Goal: Transaction & Acquisition: Purchase product/service

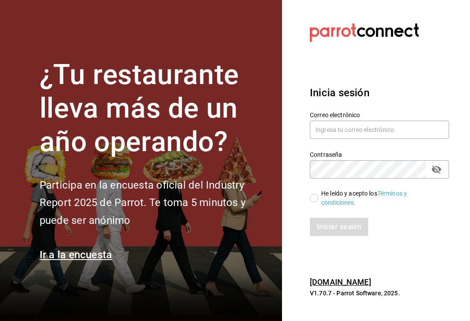
click at [403, 125] on div "Correo electrónico" at bounding box center [379, 125] width 139 height 29
click at [392, 139] on input "text" at bounding box center [379, 130] width 139 height 18
click at [413, 138] on input "text" at bounding box center [379, 130] width 139 height 18
type input "[EMAIL_ADDRESS][DOMAIN_NAME]"
click at [314, 202] on input "He leído y acepto los Términos y condiciones." at bounding box center [314, 198] width 8 height 8
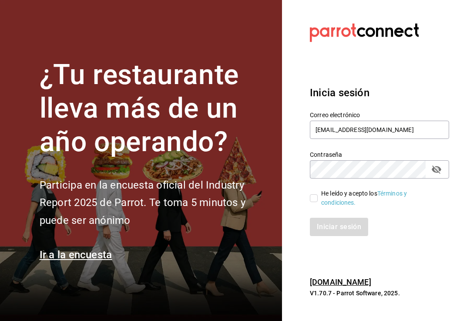
checkbox input "true"
click at [354, 234] on button "Iniciar sesión" at bounding box center [339, 227] width 59 height 18
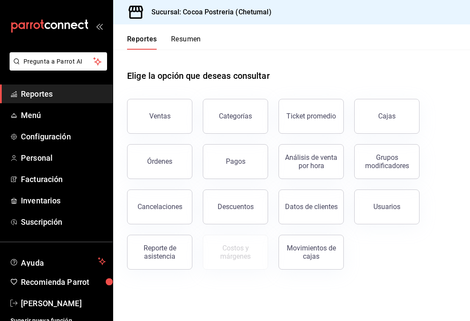
click at [31, 183] on span "Facturación" at bounding box center [63, 179] width 85 height 12
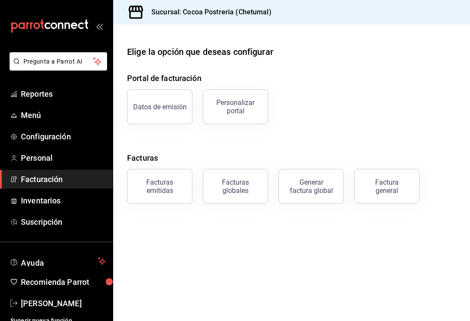
click at [398, 190] on div "Factura general" at bounding box center [387, 186] width 44 height 17
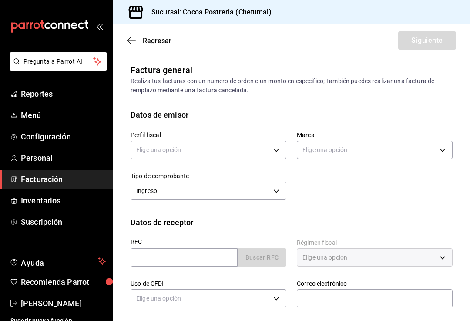
click at [260, 150] on body "Pregunta a Parrot AI Reportes Menú Configuración Personal Facturación Inventari…" at bounding box center [235, 160] width 470 height 321
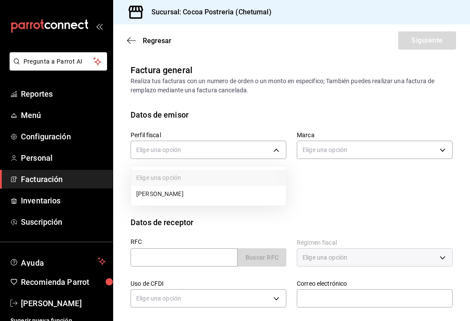
click at [254, 193] on li "[PERSON_NAME]" at bounding box center [208, 194] width 155 height 16
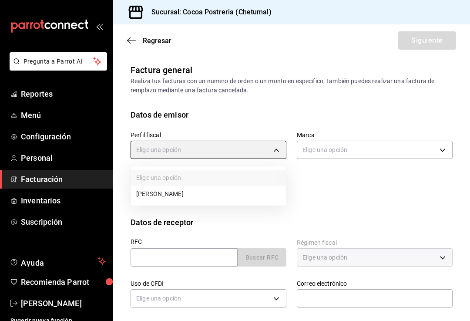
type input "13609f3d-4cbc-4c50-879a-c17391518f34"
type input "ba1336ad-7c22-479d-b858-34f53fb7b5bf"
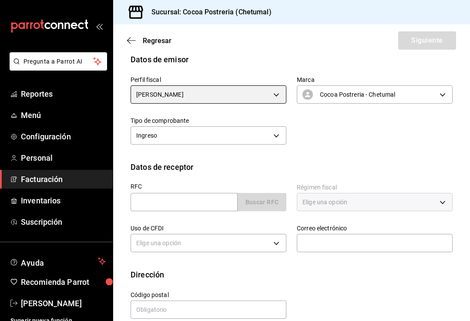
scroll to position [54, 0]
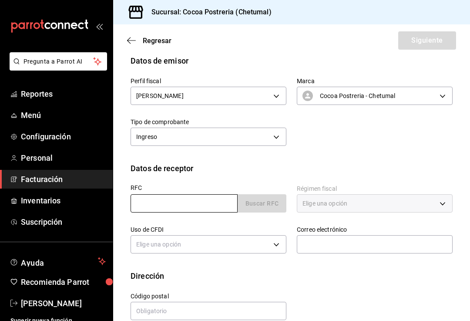
click at [215, 207] on input "text" at bounding box center [184, 203] width 107 height 18
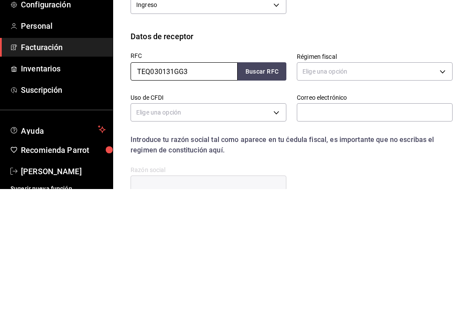
type input "TEQ030131GG3"
click at [364, 68] on body "Pregunta a Parrot AI Reportes Menú Configuración Personal Facturación Inventari…" at bounding box center [235, 160] width 470 height 321
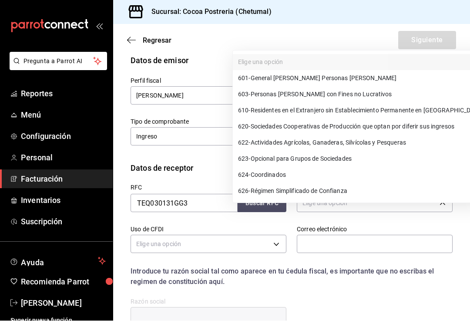
click at [256, 250] on div at bounding box center [235, 160] width 470 height 321
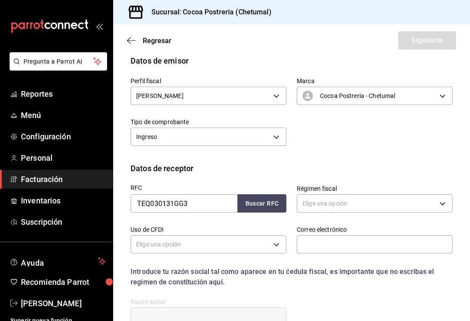
click at [277, 227] on body "Pregunta a Parrot AI Reportes Menú Configuración Personal Facturación Inventari…" at bounding box center [235, 160] width 470 height 321
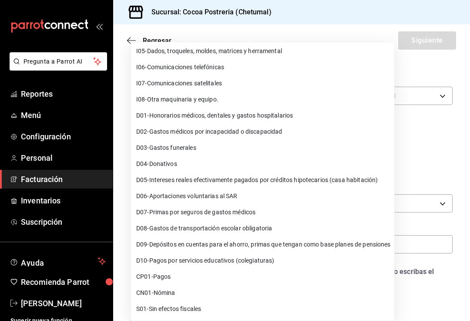
scroll to position [132, 0]
click at [450, 147] on div at bounding box center [235, 160] width 470 height 321
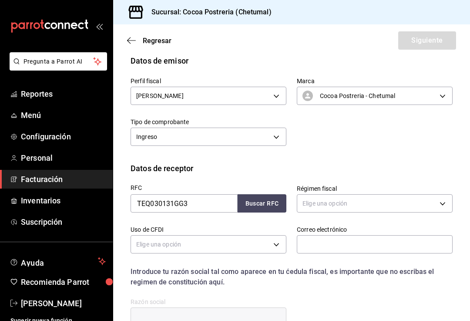
click at [442, 162] on div "Datos de receptor" at bounding box center [292, 168] width 322 height 12
click at [418, 189] on body "Pregunta a Parrot AI Reportes Menú Configuración Personal Facturación Inventari…" at bounding box center [235, 160] width 470 height 321
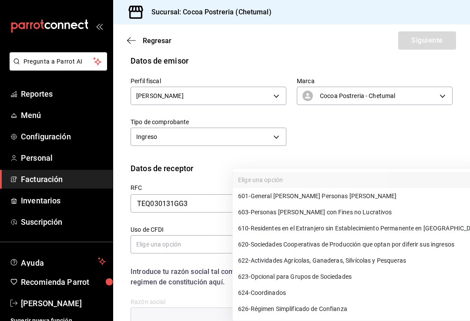
click at [381, 132] on div at bounding box center [235, 160] width 470 height 321
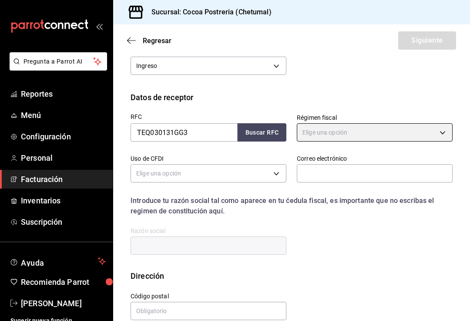
scroll to position [125, 0]
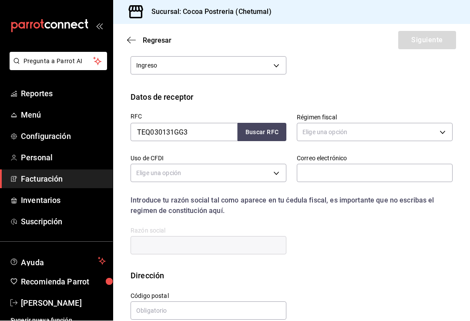
click at [424, 121] on body "Pregunta a Parrot AI Reportes Menú Configuración Personal Facturación Inventari…" at bounding box center [235, 160] width 470 height 321
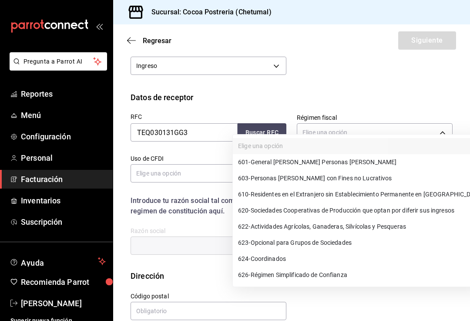
click at [322, 152] on ul "Elige una opción 601 - General [PERSON_NAME] Personas [PERSON_NAME] 603 - Perso…" at bounding box center [360, 211] width 254 height 152
click at [340, 242] on span "623 - Opcional para Grupos de Sociedades" at bounding box center [295, 242] width 114 height 9
type input "623"
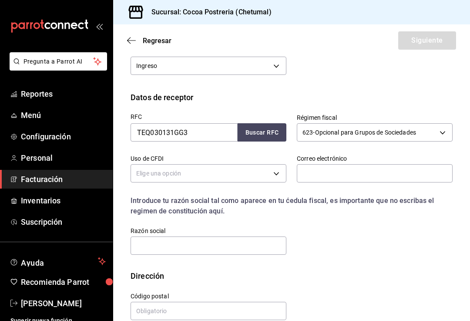
click at [282, 160] on body "Pregunta a Parrot AI Reportes Menú Configuración Personal Facturación Inventari…" at bounding box center [235, 160] width 470 height 321
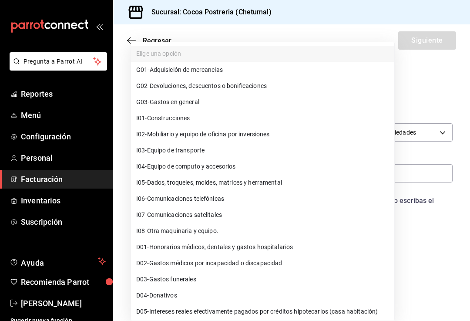
click at [199, 100] on span "G03 - Gastos en general" at bounding box center [167, 102] width 63 height 9
type input "G03"
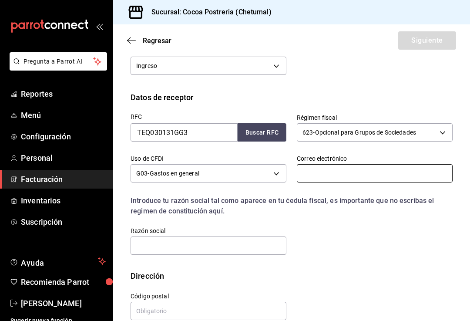
click at [370, 164] on input "text" at bounding box center [375, 173] width 156 height 18
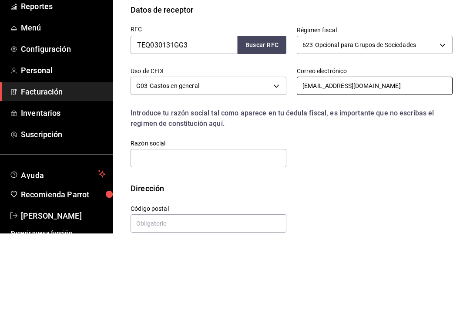
type input "[EMAIL_ADDRESS][DOMAIN_NAME]"
click at [369, 129] on div "RFC TEQ030131GG3 Buscar RFC Régimen fiscal 623 - Opcional para Grupos de Socied…" at bounding box center [286, 179] width 333 height 153
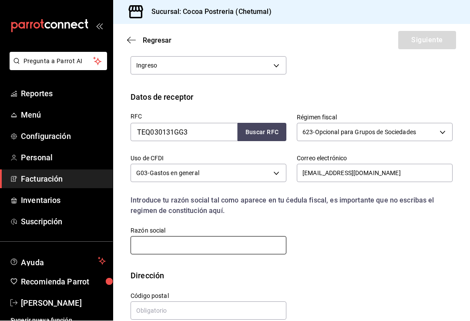
click at [229, 238] on input "text" at bounding box center [209, 246] width 156 height 18
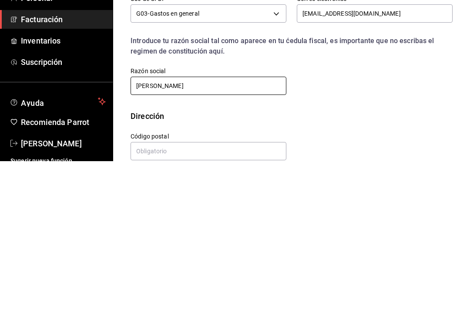
type input "[PERSON_NAME]"
click at [362, 270] on div "Dirección" at bounding box center [292, 276] width 322 height 12
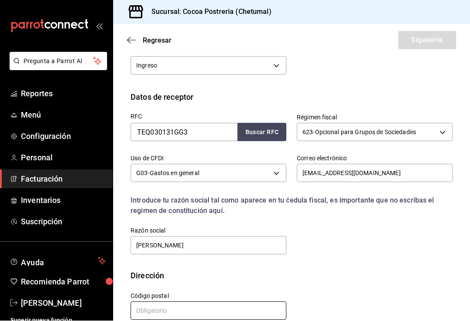
click at [206, 305] on input "text" at bounding box center [209, 311] width 156 height 18
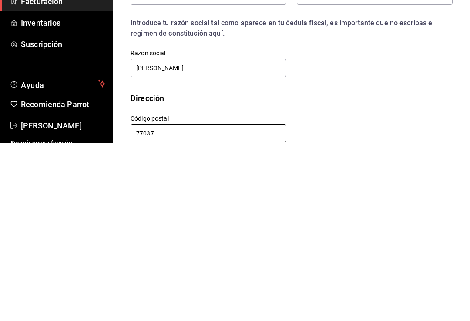
type input "77037"
click at [370, 282] on div "Calle # exterior # interior Código postal 77037 Estado ​ Municipio ​ [GEOGRAPHI…" at bounding box center [286, 302] width 333 height 40
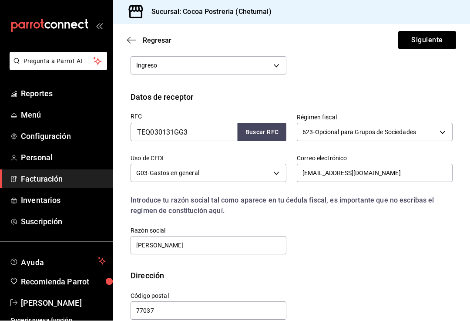
click at [429, 31] on button "Siguiente" at bounding box center [428, 40] width 58 height 18
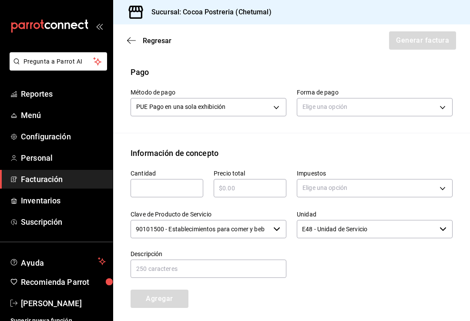
scroll to position [260, 0]
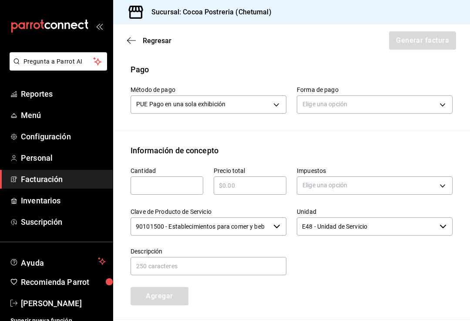
click at [274, 223] on icon "button" at bounding box center [277, 226] width 7 height 7
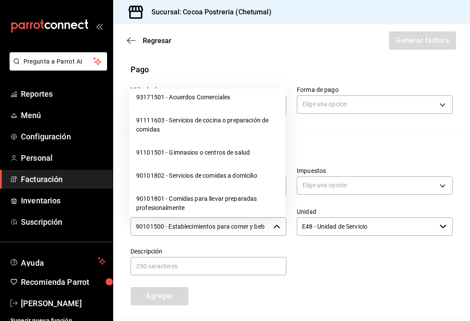
scroll to position [13, 0]
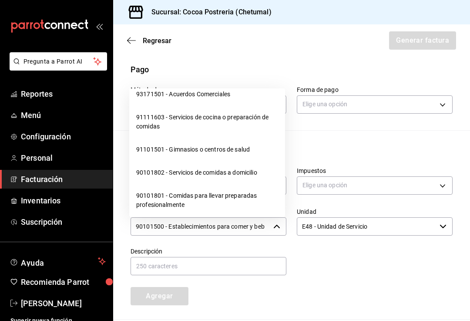
click at [257, 114] on li "91111603 - Servicios de cocina o preparación de comidas" at bounding box center [207, 122] width 156 height 32
type input "91111603 - Servicios de cocina o preparación de comidas"
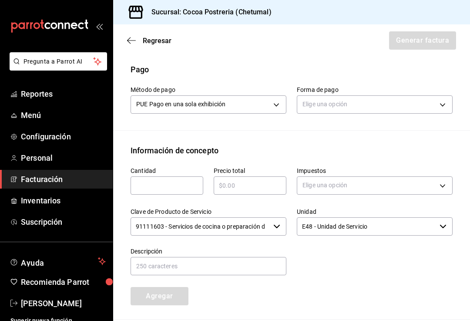
click at [280, 101] on body "Pregunta a Parrot AI Reportes Menú Configuración Personal Facturación Inventari…" at bounding box center [235, 160] width 470 height 321
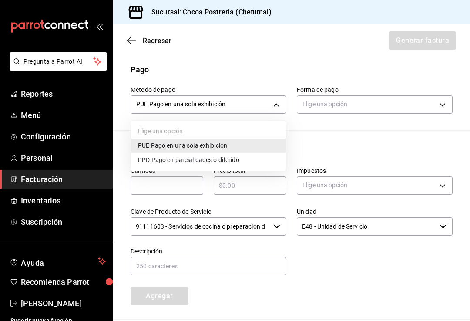
click at [255, 173] on div at bounding box center [235, 160] width 470 height 321
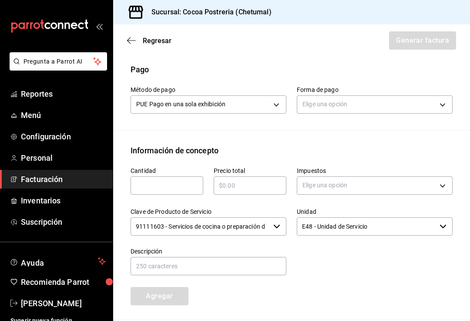
click at [434, 109] on body "Pregunta a Parrot AI Reportes Menú Configuración Personal Facturación Inventari…" at bounding box center [235, 160] width 470 height 321
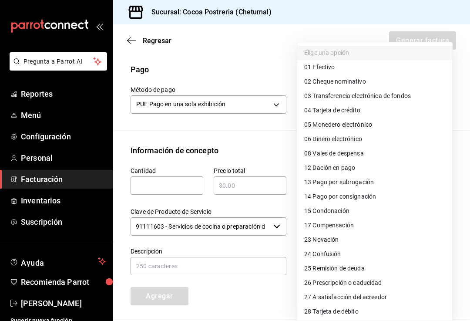
click at [427, 114] on li "04 Tarjeta de crédito" at bounding box center [374, 110] width 155 height 14
type input "04"
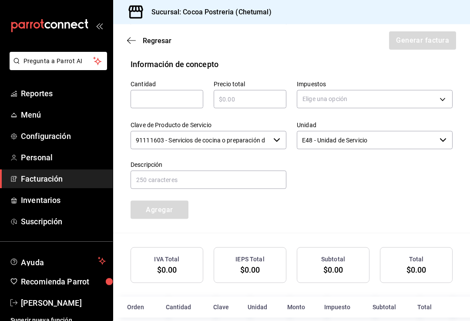
scroll to position [0, 0]
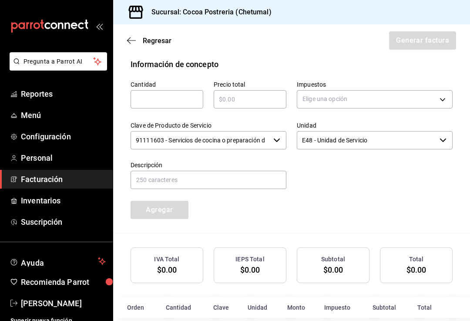
click at [442, 104] on body "Pregunta a Parrot AI Reportes Menú Configuración Personal Facturación Inventari…" at bounding box center [235, 160] width 470 height 321
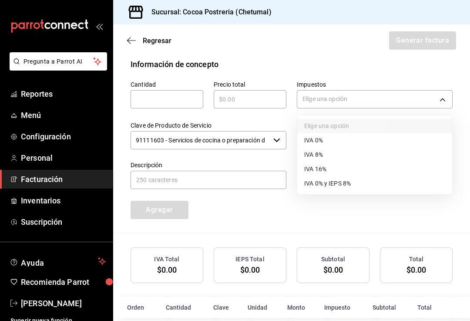
click at [426, 228] on div at bounding box center [235, 160] width 470 height 321
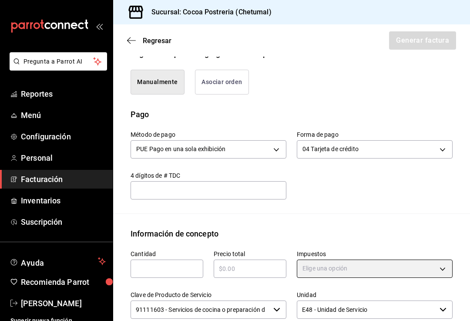
scroll to position [214, 0]
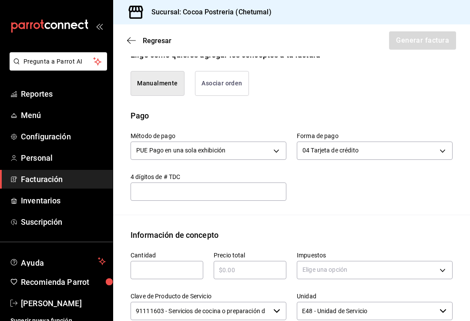
click at [232, 192] on input "text" at bounding box center [209, 191] width 156 height 10
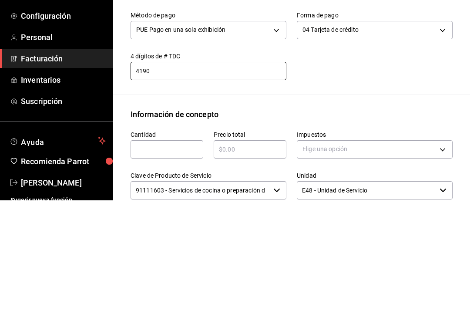
type input "4190"
click at [425, 122] on div "Método de pago PUE Pago en una sola exhibición PUE Forma de pago 04 Tarjeta de …" at bounding box center [292, 168] width 322 height 93
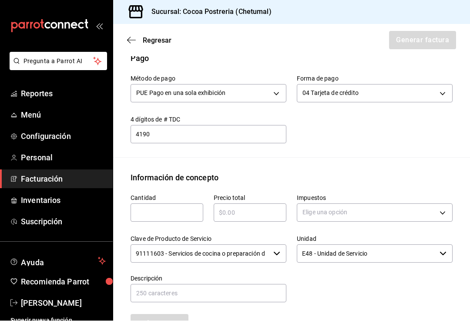
scroll to position [272, 0]
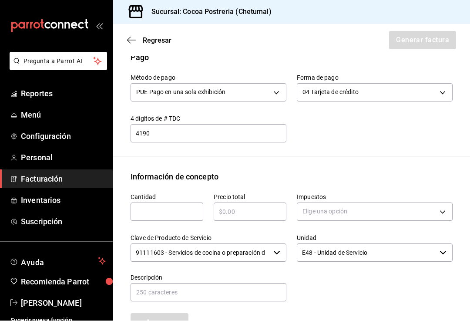
click at [183, 207] on input "text" at bounding box center [167, 212] width 73 height 10
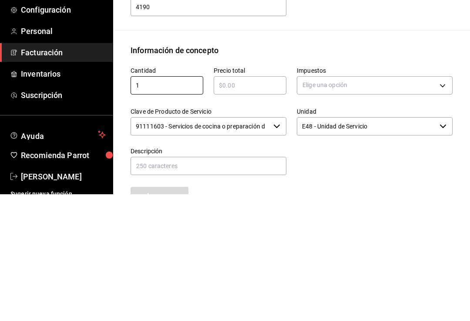
type input "1"
click at [391, 183] on div "Impuestos Elige una opción" at bounding box center [370, 203] width 166 height 41
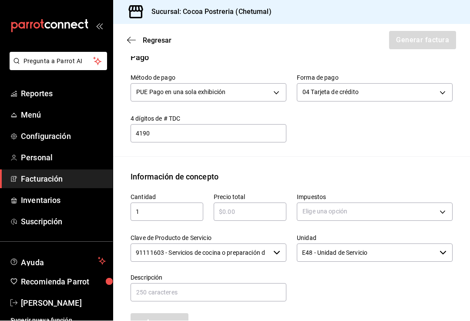
click at [273, 207] on input "text" at bounding box center [250, 212] width 73 height 10
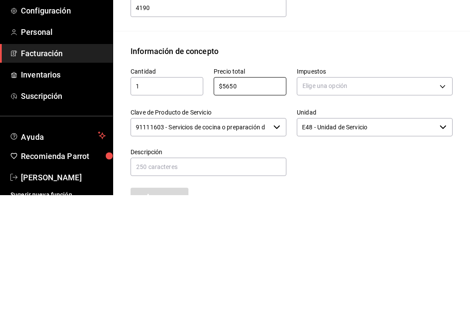
type input "$5650"
click at [443, 73] on body "Pregunta a Parrot AI Reportes Menú Configuración Personal Facturación Inventari…" at bounding box center [235, 160] width 470 height 321
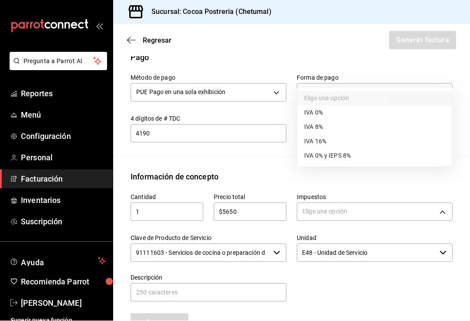
click at [348, 142] on li "IVA 16%" at bounding box center [374, 142] width 155 height 14
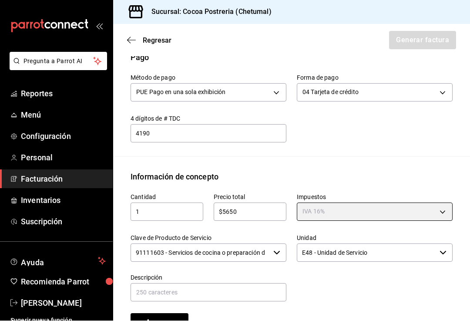
type input "IVA_16"
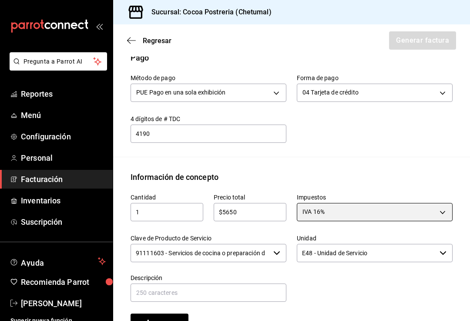
click at [443, 245] on div "E48 - Unidad de Servicio ​" at bounding box center [375, 253] width 156 height 18
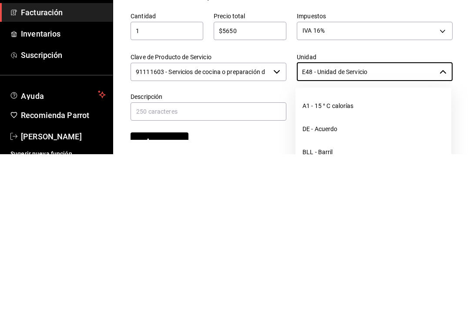
click at [442, 284] on li "DE - Acuerdo" at bounding box center [374, 295] width 156 height 23
type input "DE - Acuerdo"
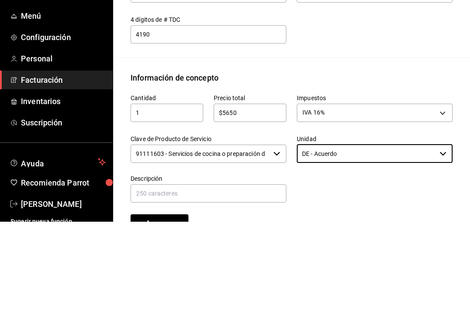
click at [449, 48] on div "Emisor Perfil fiscal [PERSON_NAME] Tipo de comprobante Ingreso Receptor Nombre …" at bounding box center [291, 110] width 357 height 639
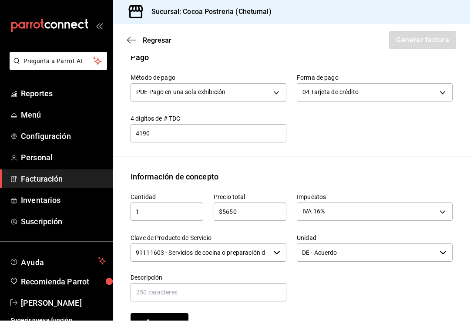
click at [443, 250] on icon "button" at bounding box center [443, 253] width 7 height 7
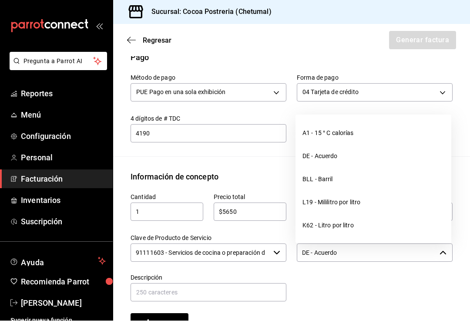
scroll to position [0, 0]
click at [372, 145] on li "DE - Acuerdo" at bounding box center [374, 156] width 156 height 23
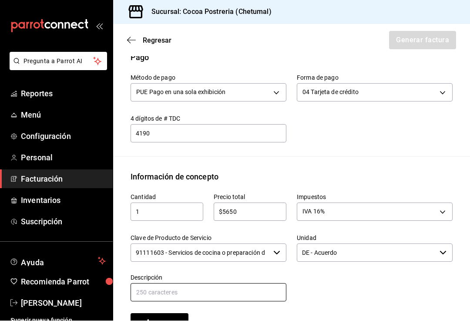
click at [227, 286] on input "text" at bounding box center [209, 293] width 156 height 18
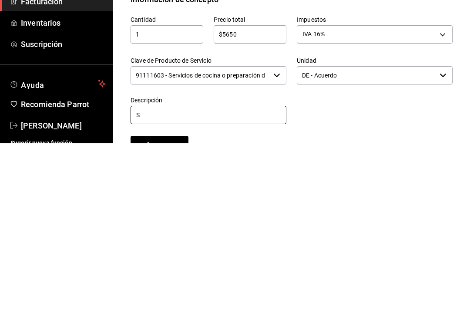
scroll to position [14, 0]
type input "Servicio de consumo de alimentos."
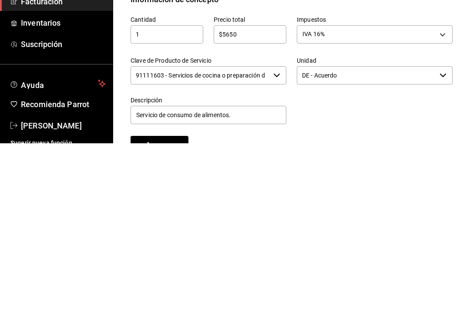
click at [383, 183] on div "Cantidad 1 ​ Precio total $5650 ​ Impuestos IVA 16% IVA_16 Clave de Producto de…" at bounding box center [286, 257] width 333 height 149
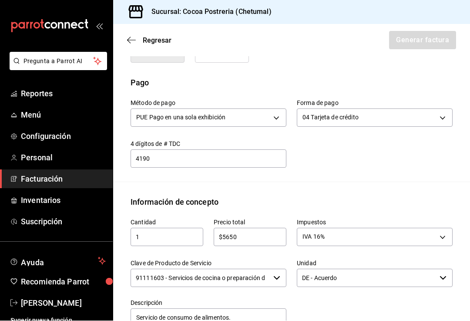
scroll to position [248, 0]
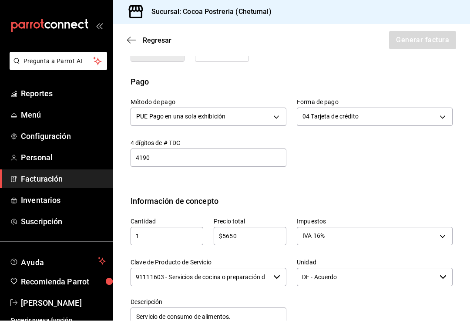
click at [443, 98] on body "Pregunta a Parrot AI Reportes Menú Configuración Personal Facturación Inventari…" at bounding box center [235, 160] width 470 height 321
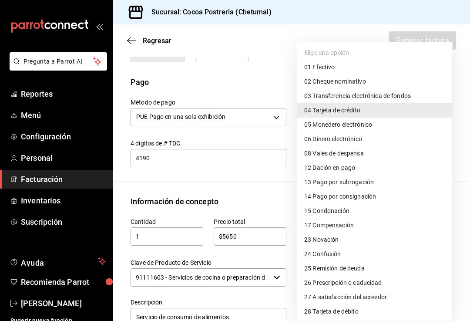
click at [412, 94] on li "03 Transferencia electrónica de fondos" at bounding box center [374, 96] width 155 height 14
type input "03"
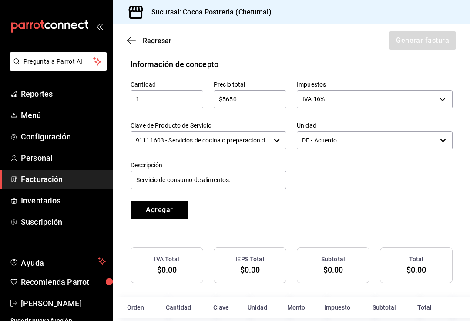
scroll to position [385, 0]
click at [172, 201] on button "Agregar" at bounding box center [160, 210] width 58 height 18
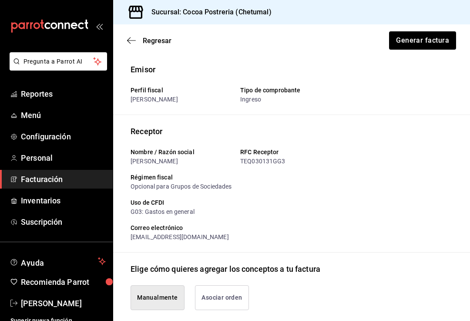
scroll to position [0, 0]
click at [132, 37] on icon "button" at bounding box center [131, 41] width 9 height 8
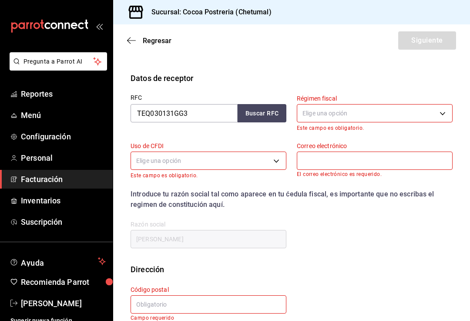
scroll to position [149, 0]
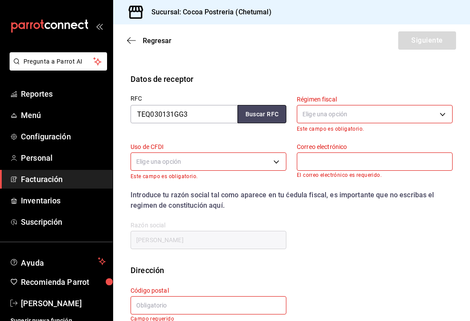
click at [267, 115] on button "Buscar RFC" at bounding box center [262, 114] width 49 height 18
click at [261, 117] on button "Buscar RFC" at bounding box center [262, 114] width 49 height 18
click at [270, 117] on button "Buscar RFC" at bounding box center [262, 114] width 49 height 18
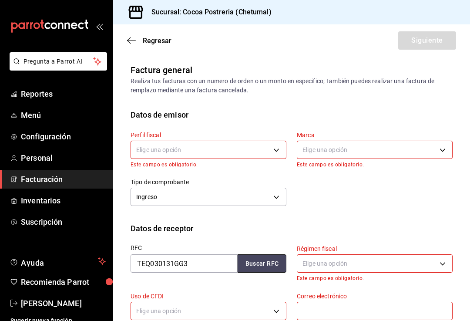
scroll to position [0, 0]
click at [273, 151] on body "Pregunta a Parrot AI Reportes Menú Configuración Personal Facturación Inventari…" at bounding box center [235, 160] width 470 height 321
click at [256, 215] on div at bounding box center [235, 160] width 470 height 321
click at [434, 154] on body "Pregunta a Parrot AI Reportes Menú Configuración Personal Facturación Inventari…" at bounding box center [235, 160] width 470 height 321
click at [450, 146] on div at bounding box center [235, 160] width 470 height 321
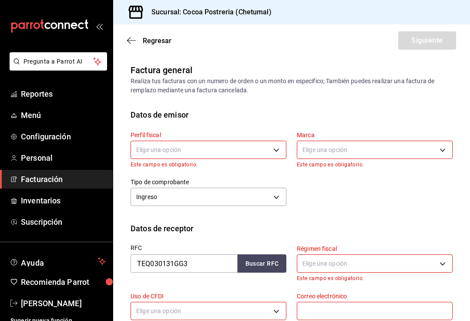
click at [445, 153] on body "Pregunta a Parrot AI Reportes Menú Configuración Personal Facturación Inventari…" at bounding box center [235, 160] width 470 height 321
click at [439, 149] on div at bounding box center [235, 160] width 470 height 321
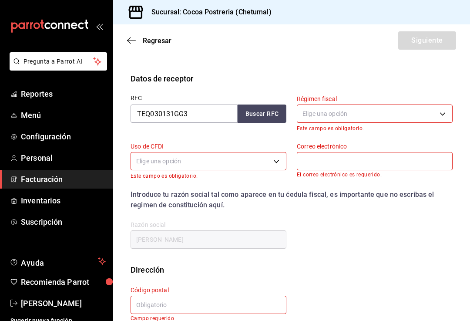
scroll to position [149, 0]
click at [442, 118] on body "Pregunta a Parrot AI Reportes Menú Configuración Personal Facturación Inventari…" at bounding box center [235, 160] width 470 height 321
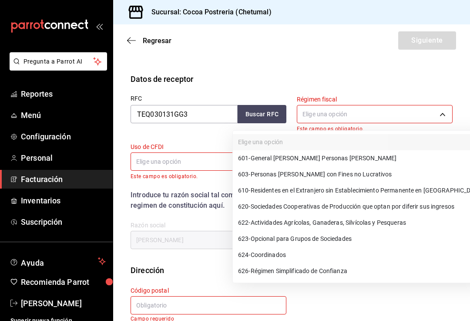
click at [372, 257] on li "624 - Coordinados" at bounding box center [360, 255] width 254 height 16
type input "624"
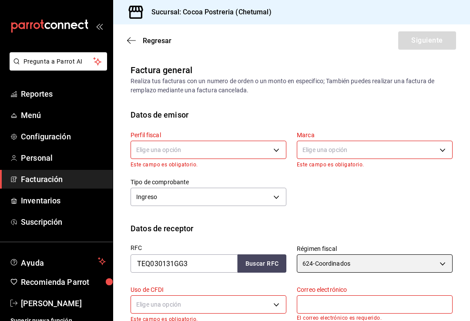
scroll to position [0, 0]
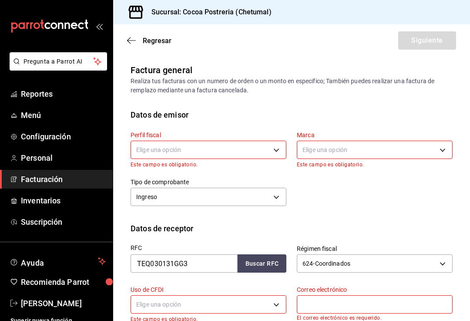
click at [277, 150] on body "Pregunta a Parrot AI Reportes Menú Configuración Personal Facturación Inventari…" at bounding box center [235, 160] width 470 height 321
click at [240, 213] on div at bounding box center [235, 160] width 470 height 321
click at [270, 150] on body "Pregunta a Parrot AI Reportes Menú Configuración Personal Facturación Inventari…" at bounding box center [235, 160] width 470 height 321
click at [208, 197] on li "[PERSON_NAME]" at bounding box center [208, 194] width 155 height 16
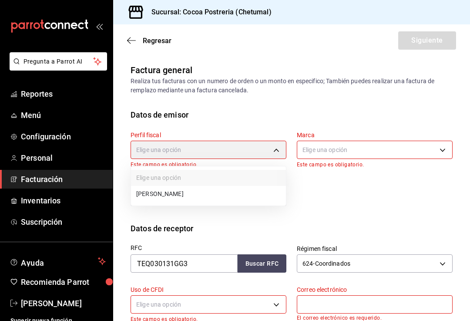
type input "13609f3d-4cbc-4c50-879a-c17391518f34"
type input "ba1336ad-7c22-479d-b858-34f53fb7b5bf"
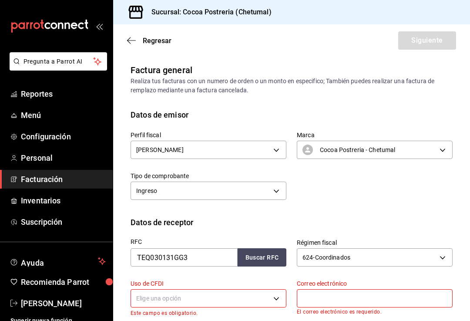
click at [211, 213] on div "Perfil fiscal [PERSON_NAME] 13609f3d-4cbc-4c50-879a-c17391518f34 Marca Cocoa Po…" at bounding box center [292, 169] width 322 height 96
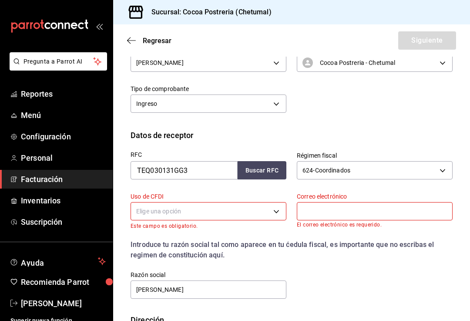
scroll to position [88, 0]
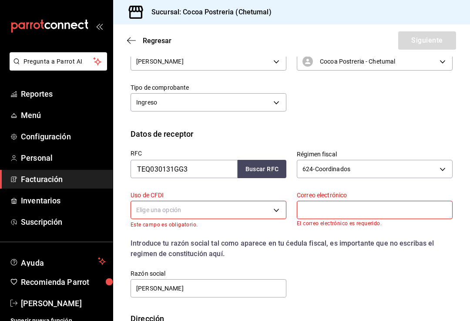
click at [277, 211] on body "Pregunta a Parrot AI Reportes Menú Configuración Personal Facturación Inventari…" at bounding box center [235, 160] width 470 height 321
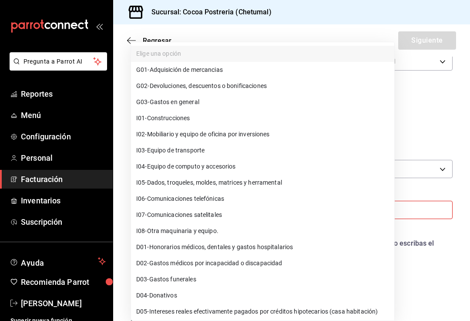
click at [238, 118] on li "I01 - Construcciones" at bounding box center [263, 118] width 264 height 16
type input "I01"
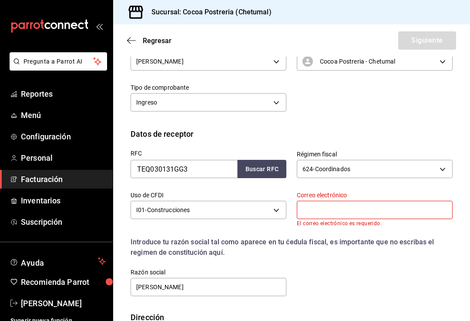
click at [417, 213] on input "text" at bounding box center [375, 210] width 156 height 18
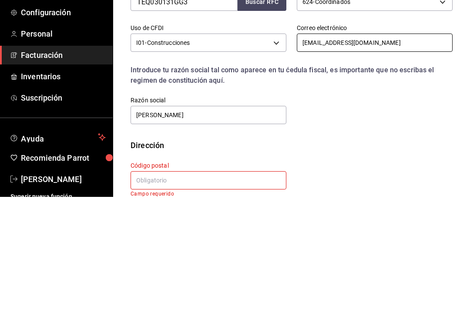
scroll to position [131, 0]
type input "[EMAIL_ADDRESS][DOMAIN_NAME]"
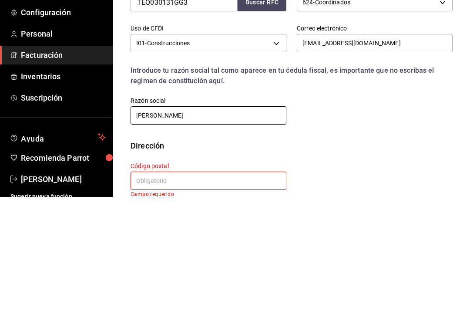
click at [262, 230] on input "[PERSON_NAME]" at bounding box center [209, 239] width 156 height 18
type input "[PERSON_NAME]"
type input "TRIBUNAL ELECTORAL DE [GEOGRAPHIC_DATA]"
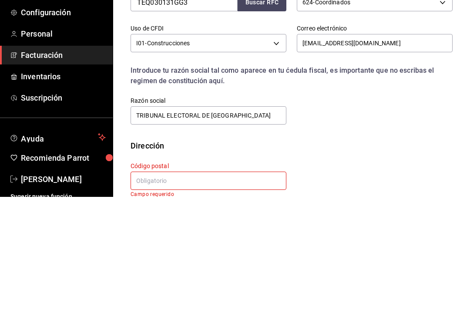
click at [410, 108] on div "RFC TEQ030131GG3 Buscar RFC Régimen fiscal 624 - Coordinados 624 Uso de CFDI I0…" at bounding box center [286, 173] width 333 height 153
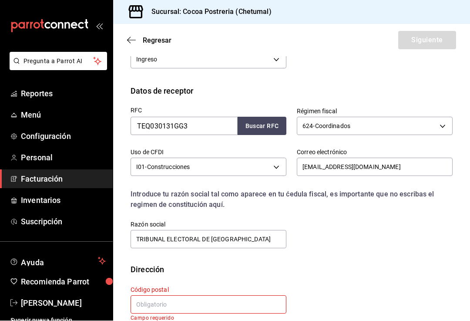
click at [238, 296] on input "text" at bounding box center [209, 305] width 156 height 18
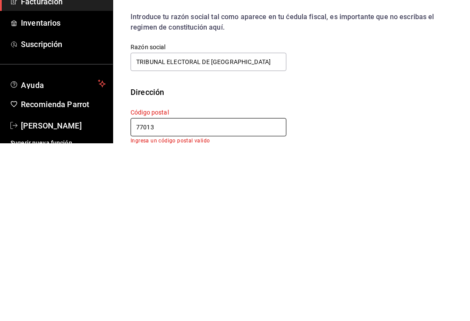
scroll to position [125, 0]
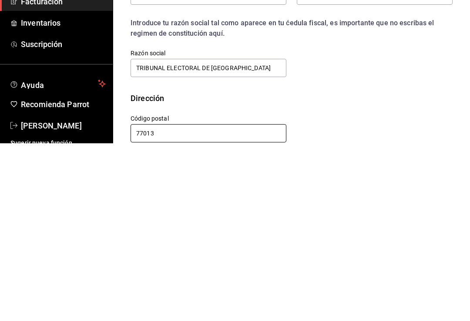
type input "77013"
click at [409, 282] on div "Calle # exterior # interior Código postal 77013 Estado ​ Municipio ​ [GEOGRAPHI…" at bounding box center [286, 302] width 333 height 40
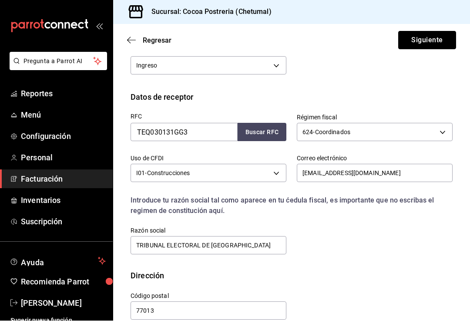
click at [439, 34] on button "Siguiente" at bounding box center [428, 40] width 58 height 18
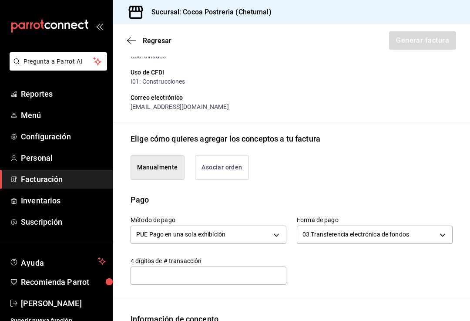
scroll to position [142, 0]
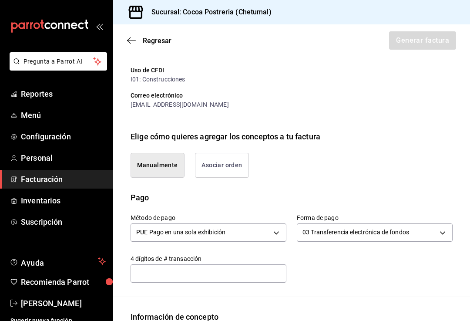
click at [277, 233] on body "Pregunta a Parrot AI Reportes Menú Configuración Personal Facturación Inventari…" at bounding box center [235, 160] width 470 height 321
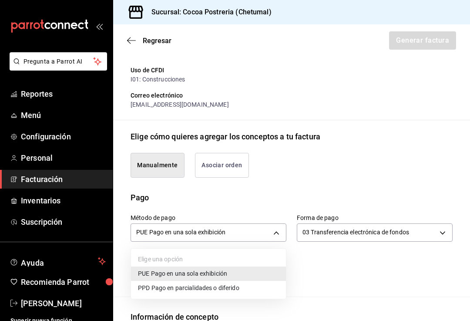
click at [273, 233] on div at bounding box center [235, 160] width 470 height 321
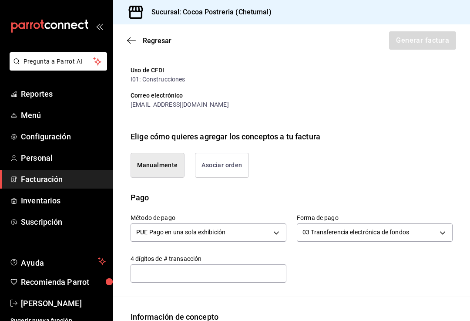
click at [274, 237] on body "Pregunta a Parrot AI Reportes Menú Configuración Personal Facturación Inventari…" at bounding box center [235, 160] width 470 height 321
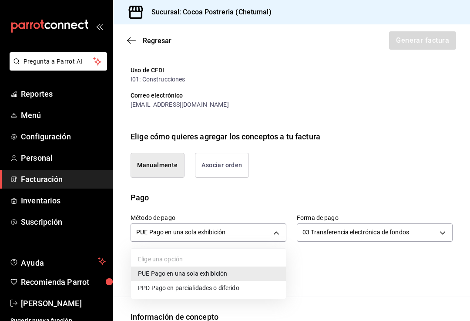
click at [331, 279] on div at bounding box center [235, 160] width 470 height 321
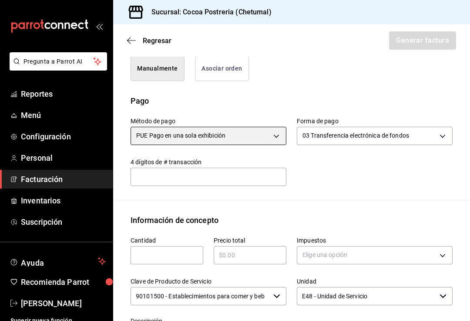
scroll to position [240, 0]
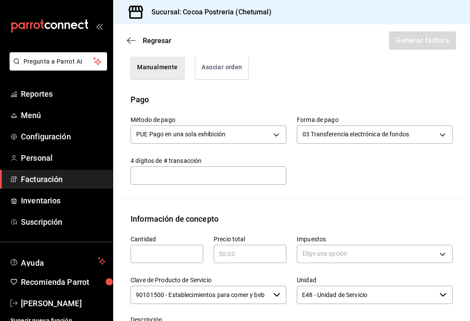
click at [255, 176] on input "text" at bounding box center [209, 174] width 156 height 17
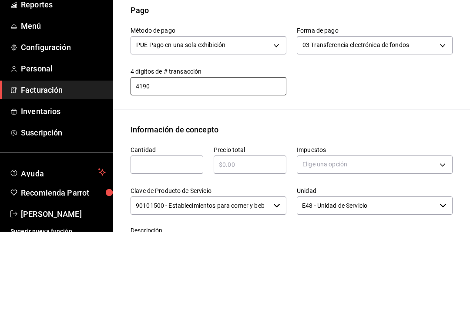
type input "4190"
click at [385, 213] on div "Información de concepto" at bounding box center [292, 219] width 322 height 12
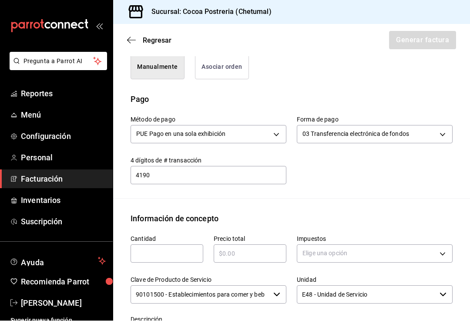
click at [146, 249] on input "text" at bounding box center [167, 254] width 73 height 10
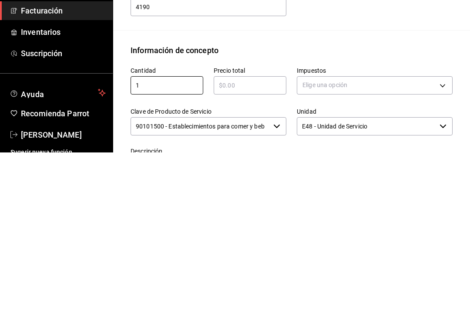
type input "1"
click at [373, 225] on div "Impuestos Elige una opción" at bounding box center [370, 245] width 166 height 41
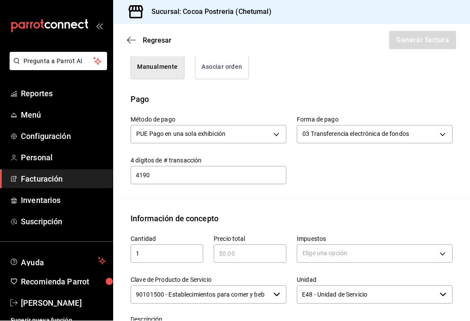
click at [252, 249] on input "text" at bounding box center [250, 254] width 73 height 10
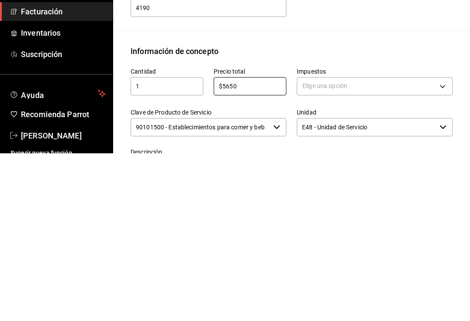
type input "$5650"
click at [404, 73] on body "Pregunta a Parrot AI Reportes Menú Configuración Personal Facturación Inventari…" at bounding box center [235, 160] width 470 height 321
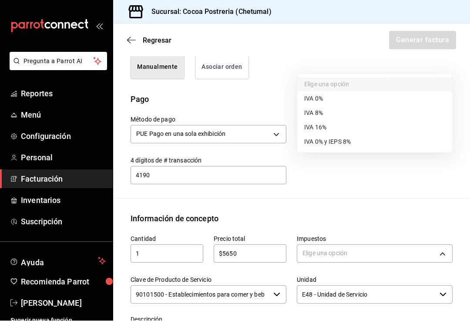
click at [349, 128] on li "IVA 16%" at bounding box center [374, 128] width 155 height 14
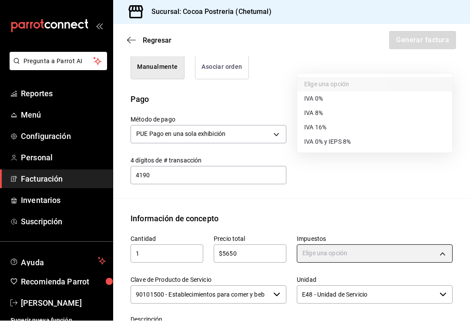
type input "IVA_16"
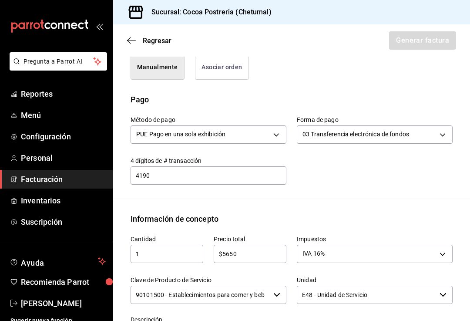
click at [279, 119] on body "Pregunta a Parrot AI Reportes Menú Configuración Personal Facturación Inventari…" at bounding box center [235, 160] width 470 height 321
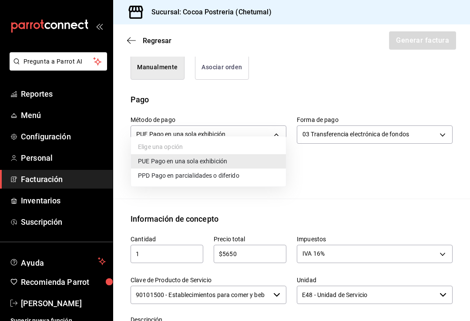
click at [258, 181] on li "PPD Pago en parcialidades o diferido" at bounding box center [208, 176] width 155 height 14
type input "PPD"
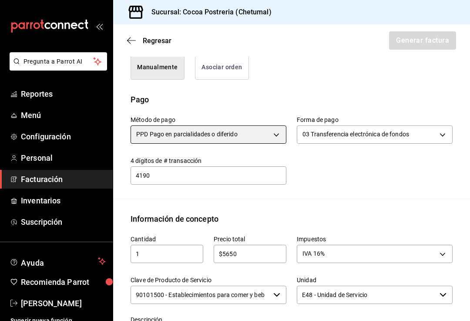
type input "99"
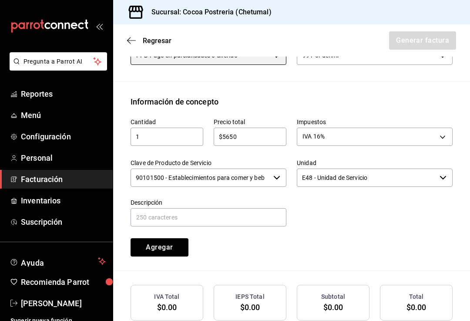
scroll to position [319, 0]
click at [276, 174] on icon "button" at bounding box center [277, 177] width 7 height 7
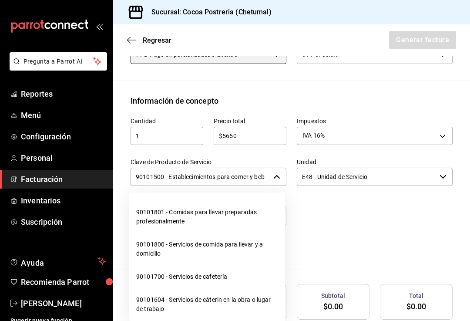
scroll to position [101, 0]
click at [251, 292] on li "90101604 - Servicios de cáterin en la obra o lugar de trabajo" at bounding box center [207, 304] width 156 height 32
type input "90101604 - Servicios de cáterin en la obra o lugar de trabajo"
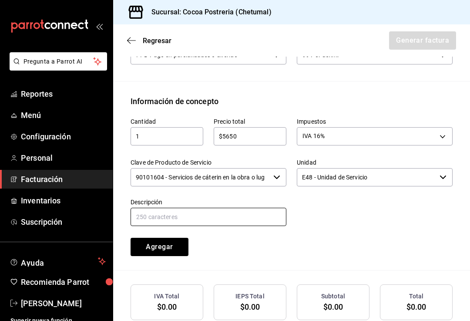
click at [257, 210] on input "text" at bounding box center [209, 217] width 156 height 18
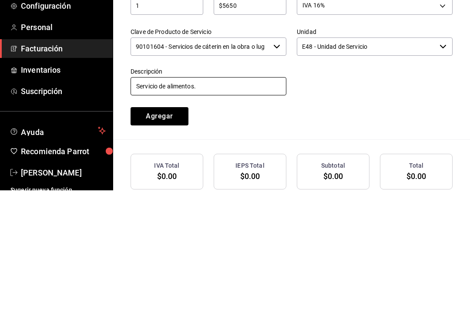
type input "Servicio de alimentos."
click at [411, 107] on div "Cantidad 1 ​ Precio total $5650 ​ Impuestos IVA 16% IVA_16 Clave de Producto de…" at bounding box center [286, 181] width 333 height 149
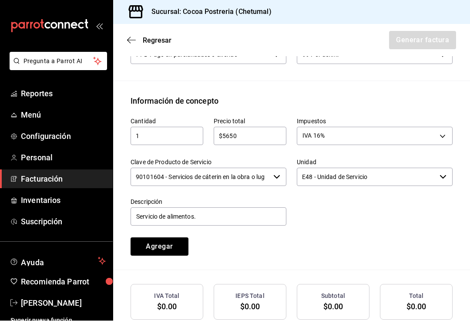
click at [446, 174] on icon "button" at bounding box center [443, 177] width 7 height 7
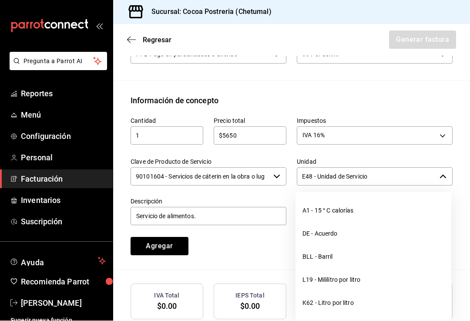
click at [447, 173] on icon "button" at bounding box center [443, 176] width 7 height 7
click at [440, 173] on span "button" at bounding box center [443, 176] width 7 height 7
click at [442, 175] on icon "button" at bounding box center [443, 176] width 6 height 3
click at [441, 95] on div "Información de concepto" at bounding box center [292, 101] width 322 height 12
click at [150, 237] on button "Agregar" at bounding box center [160, 246] width 58 height 18
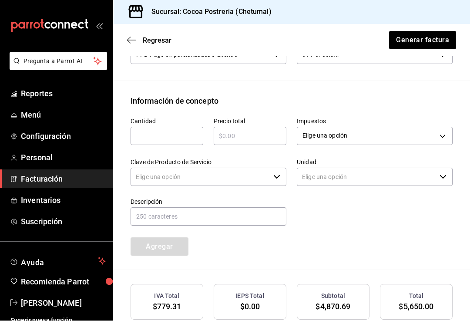
type input "90101500 - Establecimientos para comer y beber"
type input "E48 - Unidad de Servicio"
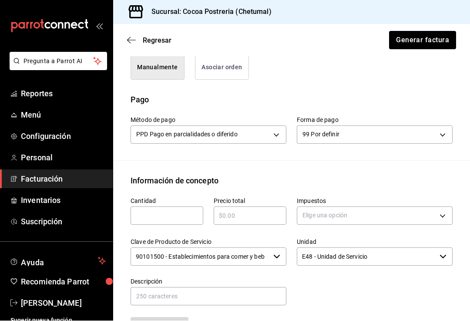
scroll to position [240, 0]
click at [150, 210] on input "text" at bounding box center [167, 215] width 73 height 10
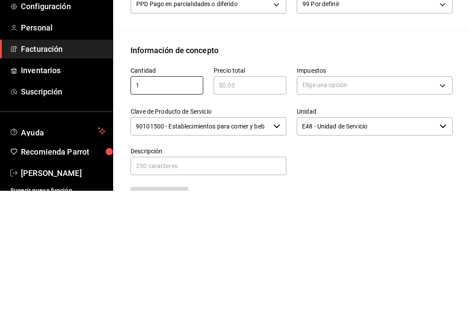
type input "1"
click at [260, 210] on input "text" at bounding box center [250, 215] width 73 height 10
type input "$5650"
click at [439, 74] on body "Pregunta a Parrot AI Reportes Menú Configuración Personal Facturación Inventari…" at bounding box center [235, 160] width 470 height 321
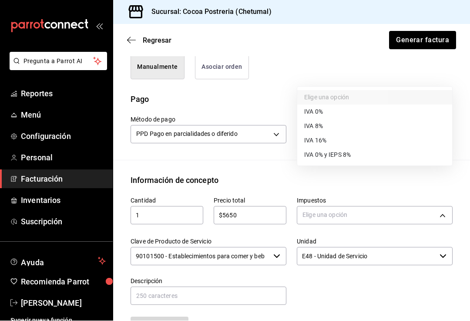
click at [330, 144] on li "IVA 16%" at bounding box center [374, 141] width 155 height 14
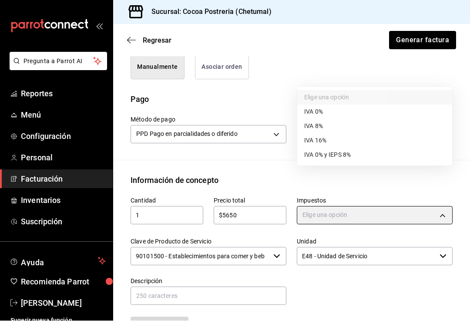
type input "IVA_16"
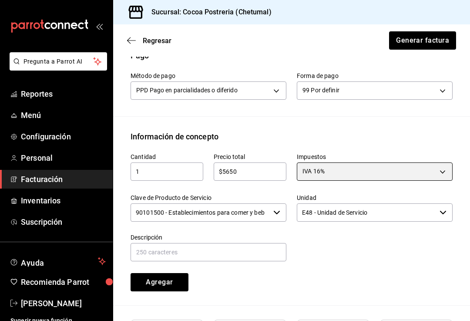
scroll to position [284, 0]
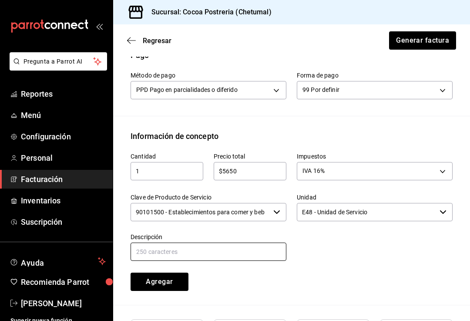
click at [165, 243] on input "text" at bounding box center [209, 252] width 156 height 18
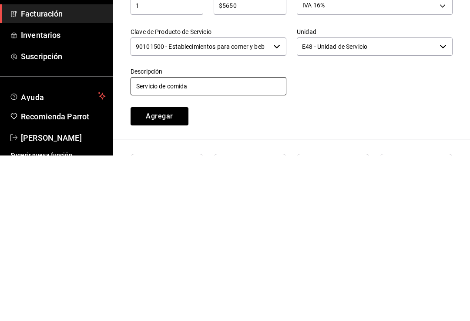
type input "Servicio de comida"
click at [370, 142] on div "Cantidad 1 ​ Precio total $5650 ​ Impuestos IVA 16% IVA_16 Clave de Producto de…" at bounding box center [286, 216] width 333 height 149
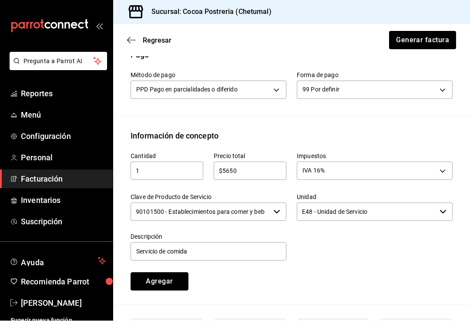
click at [160, 273] on button "Agregar" at bounding box center [160, 282] width 58 height 18
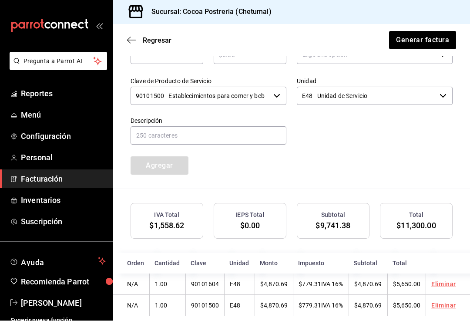
scroll to position [399, 0]
click at [443, 303] on link "Eliminar" at bounding box center [444, 306] width 24 height 7
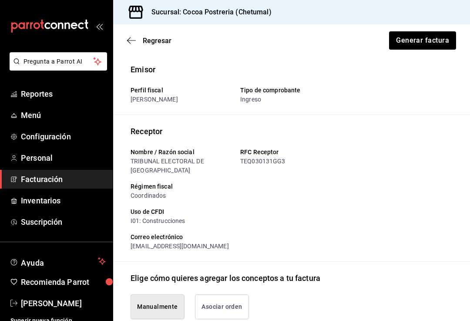
scroll to position [0, 0]
click at [145, 213] on div "Uso de CFDI" at bounding box center [292, 211] width 322 height 9
click at [141, 220] on div "I01: Construcciones" at bounding box center [292, 220] width 322 height 9
click at [129, 42] on icon "button" at bounding box center [128, 40] width 3 height 7
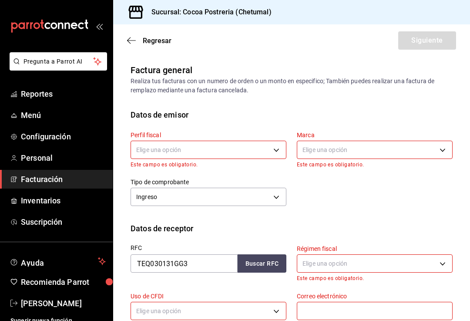
click at [151, 145] on body "Pregunta a Parrot AI Reportes Menú Configuración Personal Facturación Inventari…" at bounding box center [235, 160] width 470 height 321
click at [144, 193] on li "[PERSON_NAME]" at bounding box center [208, 194] width 155 height 16
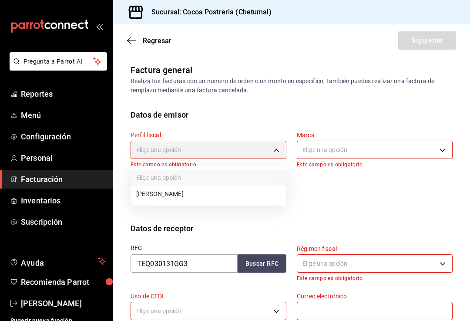
type input "13609f3d-4cbc-4c50-879a-c17391518f34"
type input "ba1336ad-7c22-479d-b858-34f53fb7b5bf"
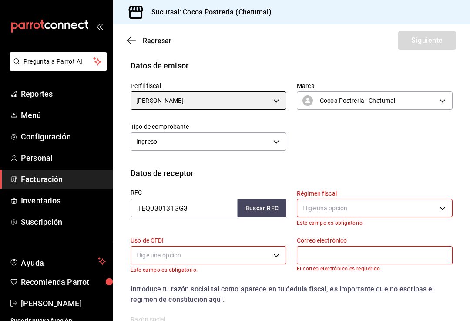
scroll to position [68, 0]
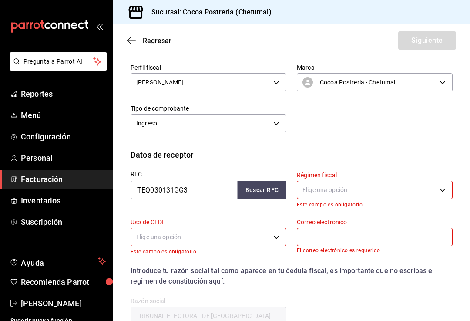
click at [392, 192] on body "Pregunta a Parrot AI Reportes Menú Configuración Personal Facturación Inventari…" at bounding box center [235, 160] width 470 height 321
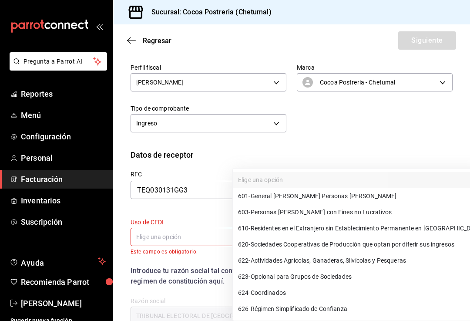
click at [431, 134] on div at bounding box center [235, 160] width 470 height 321
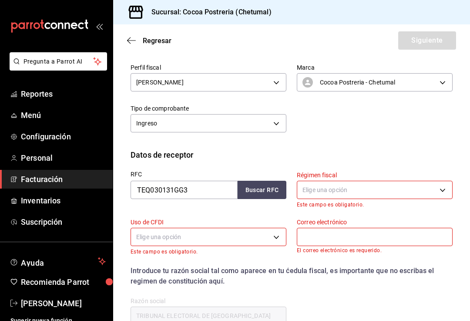
click at [273, 238] on body "Pregunta a Parrot AI Reportes Menú Configuración Personal Facturación Inventari…" at bounding box center [235, 160] width 470 height 321
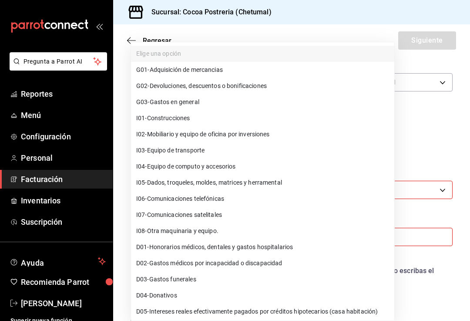
click at [209, 105] on li "G03 - Gastos en general" at bounding box center [263, 102] width 264 height 16
type input "G03"
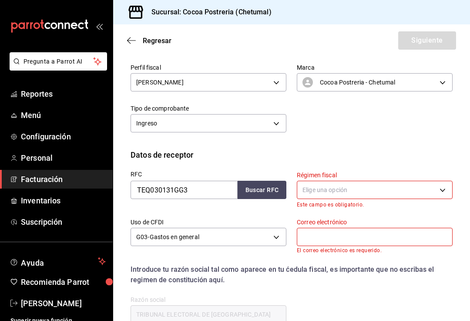
click at [439, 192] on body "Pregunta a Parrot AI Reportes Menú Configuración Personal Facturación Inventari…" at bounding box center [235, 160] width 470 height 321
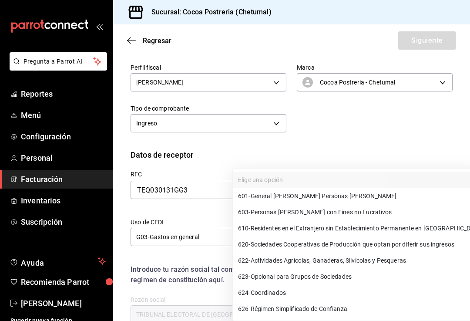
click at [373, 212] on li "603 - Personas [PERSON_NAME] con Fines no Lucrativos" at bounding box center [360, 212] width 254 height 16
type input "603"
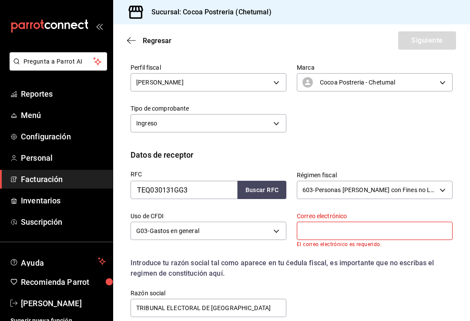
click at [416, 233] on input "text" at bounding box center [375, 231] width 156 height 18
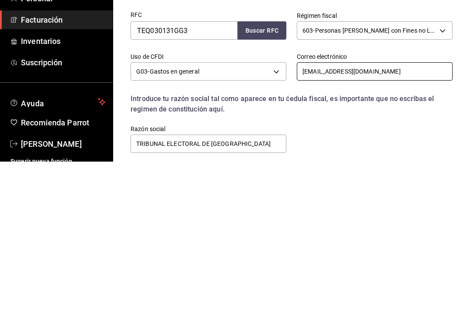
type input "[EMAIL_ADDRESS][DOMAIN_NAME]"
click at [428, 161] on div "RFC TEQ030131GG3 Buscar RFC Régimen fiscal 603 - Personas [PERSON_NAME] con Fin…" at bounding box center [286, 237] width 333 height 153
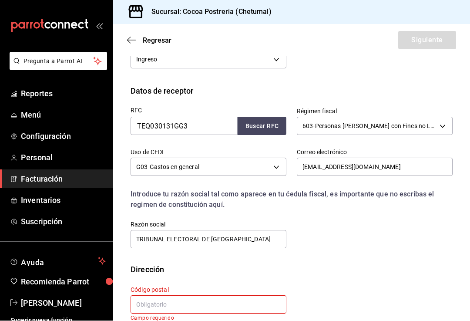
scroll to position [131, 0]
click at [247, 296] on input "text" at bounding box center [209, 305] width 156 height 18
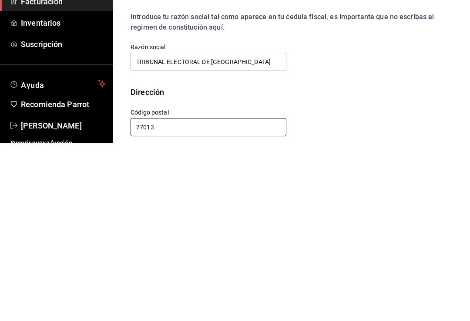
scroll to position [125, 0]
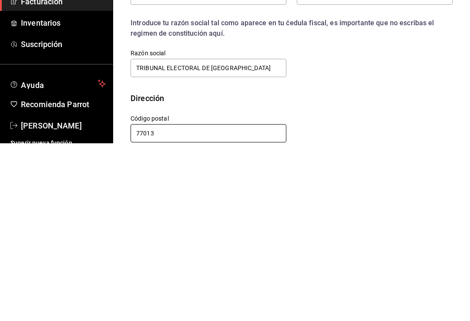
type input "77013"
click at [412, 282] on div "Calle # exterior # interior Código postal 77013 Estado ​ Municipio ​ [GEOGRAPHI…" at bounding box center [286, 302] width 333 height 40
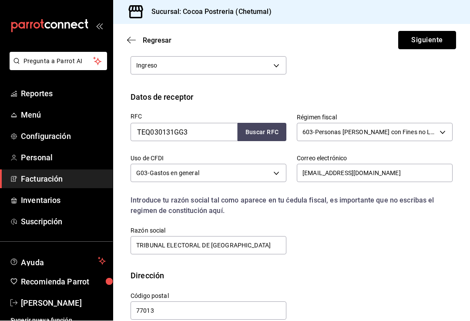
click at [439, 31] on button "Siguiente" at bounding box center [428, 40] width 58 height 18
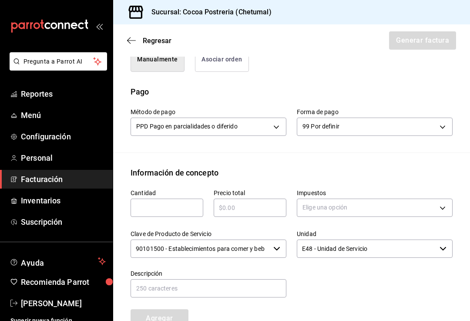
scroll to position [248, 0]
click at [149, 205] on input "text" at bounding box center [167, 207] width 73 height 10
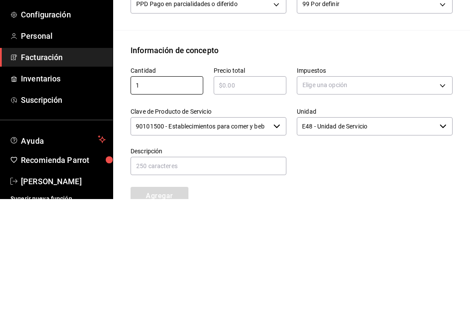
type input "1"
click at [277, 202] on input "text" at bounding box center [250, 207] width 73 height 10
type input "$5650"
click at [402, 70] on body "Pregunta a Parrot AI Reportes Menú Configuración Personal Facturación Inventari…" at bounding box center [235, 160] width 470 height 321
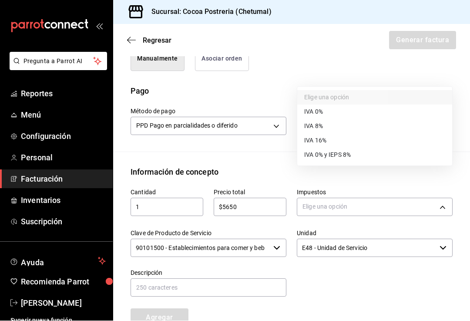
click at [345, 142] on li "IVA 16%" at bounding box center [374, 141] width 155 height 14
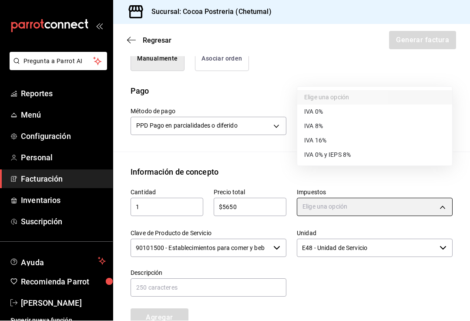
type input "IVA_16"
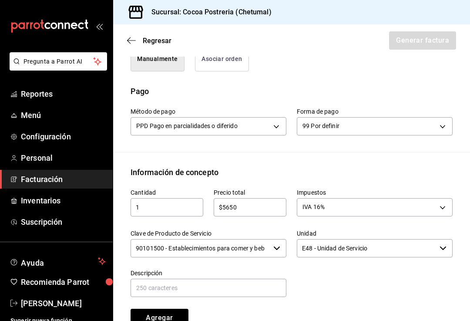
click at [269, 239] on input "90101500 - Establecimientos para comer y beber" at bounding box center [200, 248] width 139 height 18
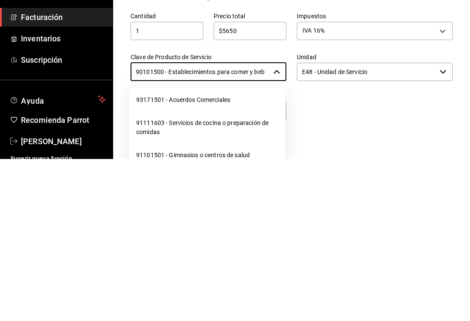
scroll to position [7, 0]
click at [258, 273] on li "91111603 - Servicios de cocina o preparación de comidas" at bounding box center [207, 289] width 156 height 32
type input "91111603 - Servicios de cocina o preparación de comidas"
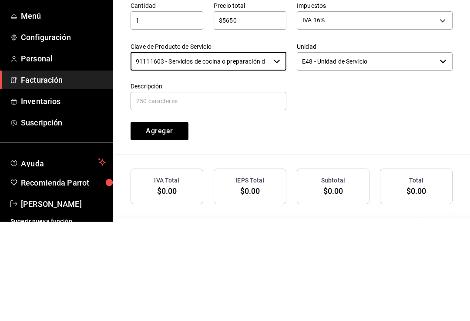
scroll to position [336, 0]
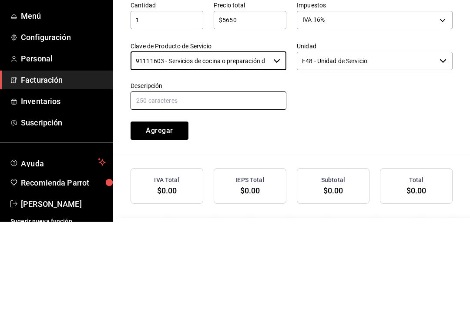
click at [263, 191] on input "text" at bounding box center [209, 200] width 156 height 18
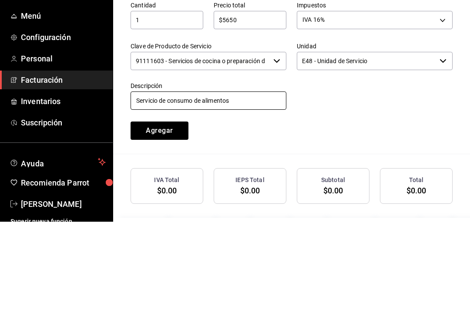
type input "Servicio de consumo de alimentos"
click at [145, 221] on button "Agregar" at bounding box center [160, 230] width 58 height 18
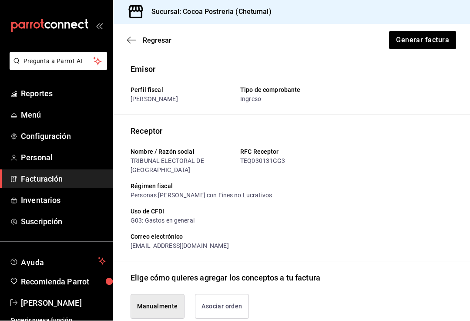
scroll to position [0, 0]
click at [431, 31] on button "Generar factura" at bounding box center [423, 40] width 68 height 18
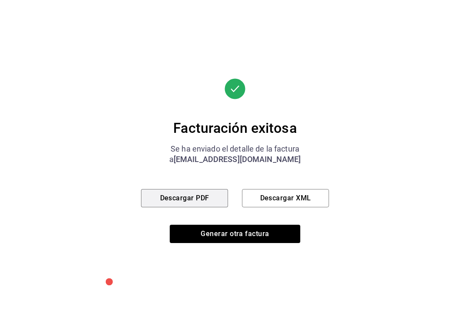
click at [157, 206] on button "Descargar PDF" at bounding box center [184, 198] width 87 height 18
